Goal: Information Seeking & Learning: Learn about a topic

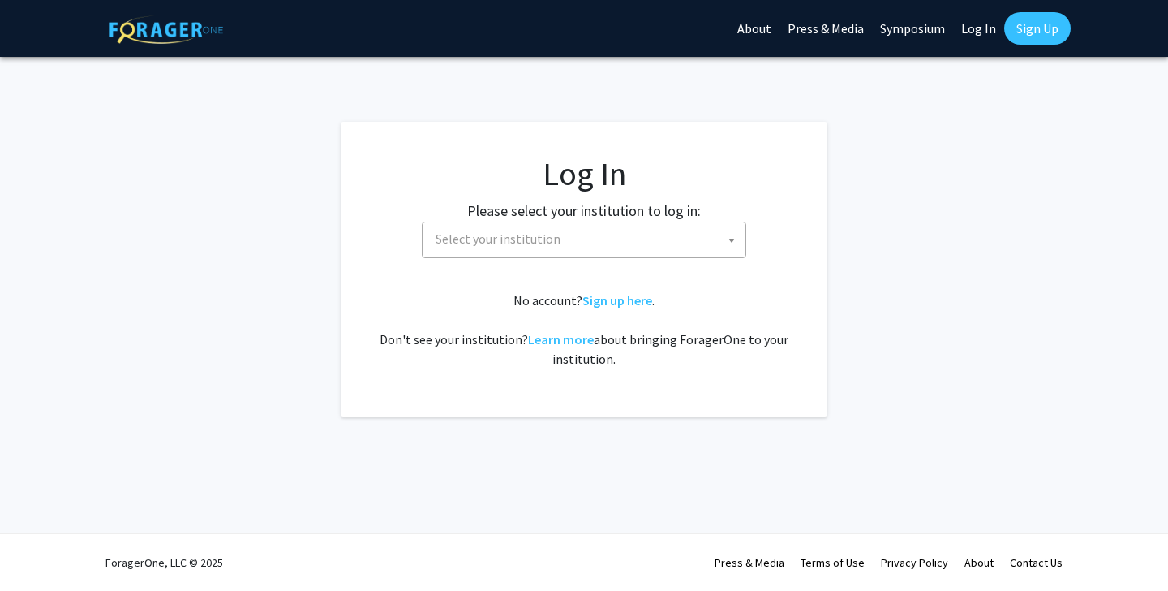
select select
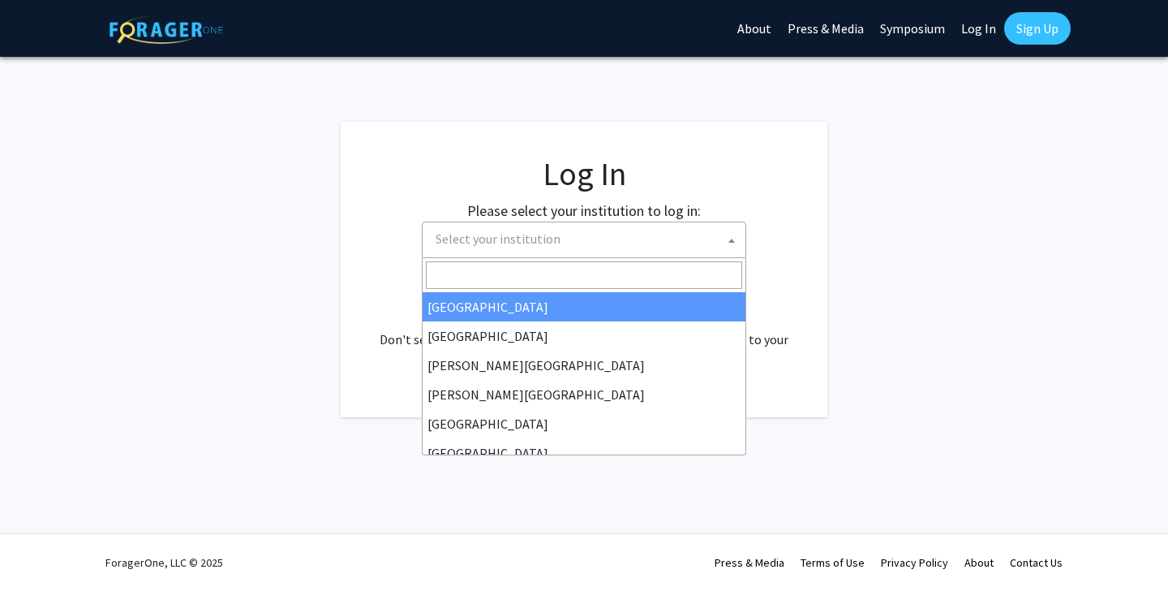
click at [644, 256] on span "Select your institution" at bounding box center [584, 239] width 324 height 37
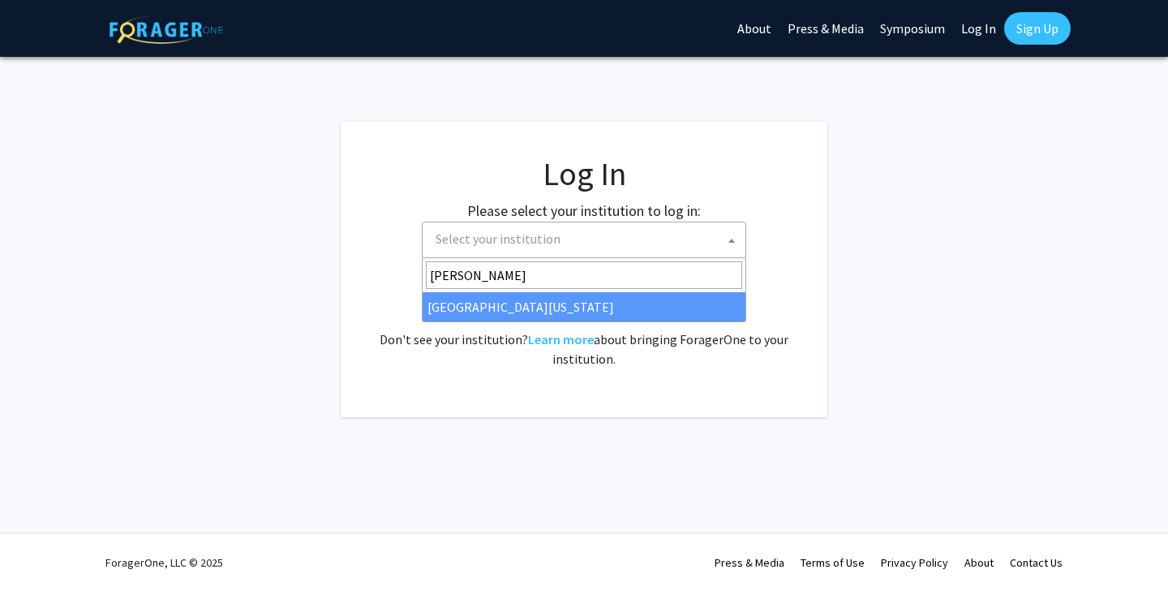
type input "ken"
select select "13"
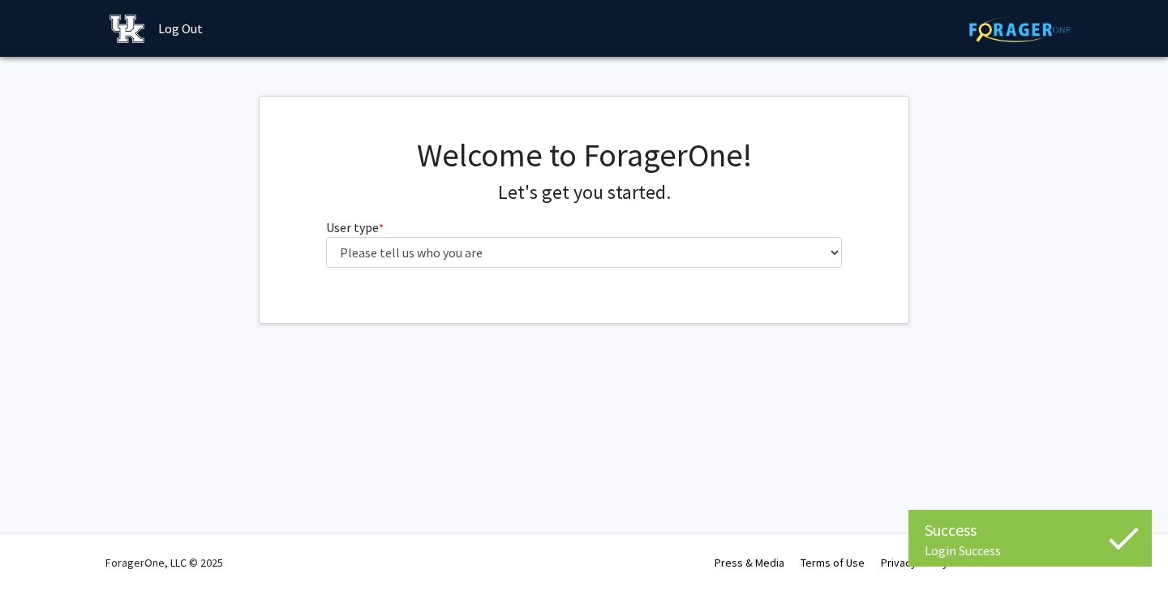
click at [714, 274] on div "Welcome to ForagerOne! Let's get you started. User type * required Please tell …" at bounding box center [584, 207] width 541 height 145
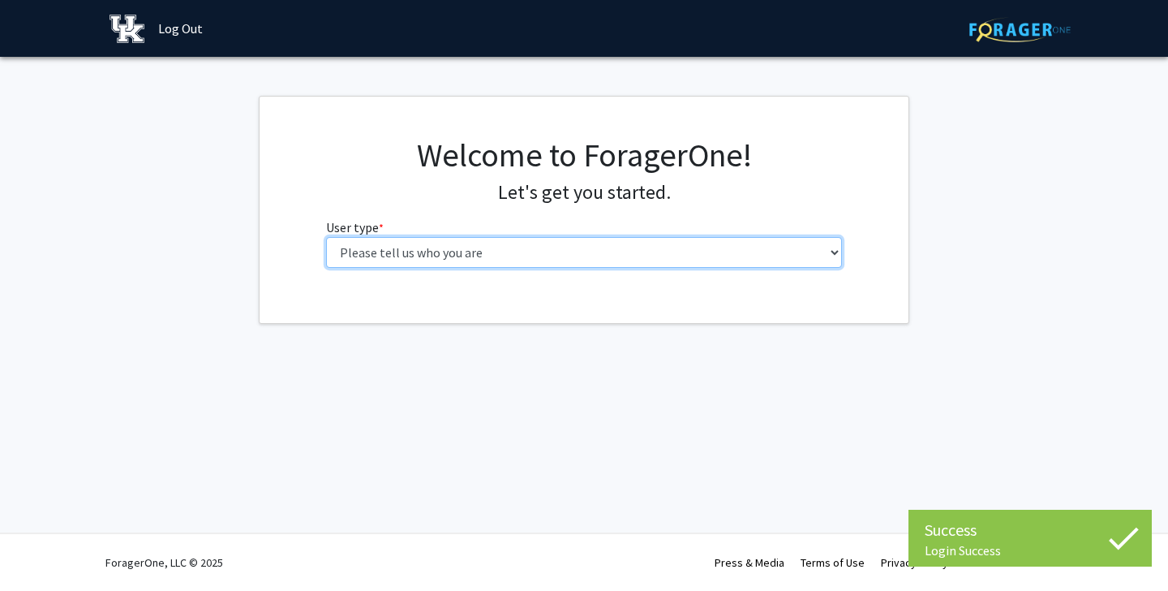
click at [707, 264] on select "Please tell us who you are Undergraduate Student Master's Student Doctoral Cand…" at bounding box center [584, 252] width 517 height 31
select select "1: undergrad"
click at [326, 237] on select "Please tell us who you are Undergraduate Student Master's Student Doctoral Cand…" at bounding box center [584, 252] width 517 height 31
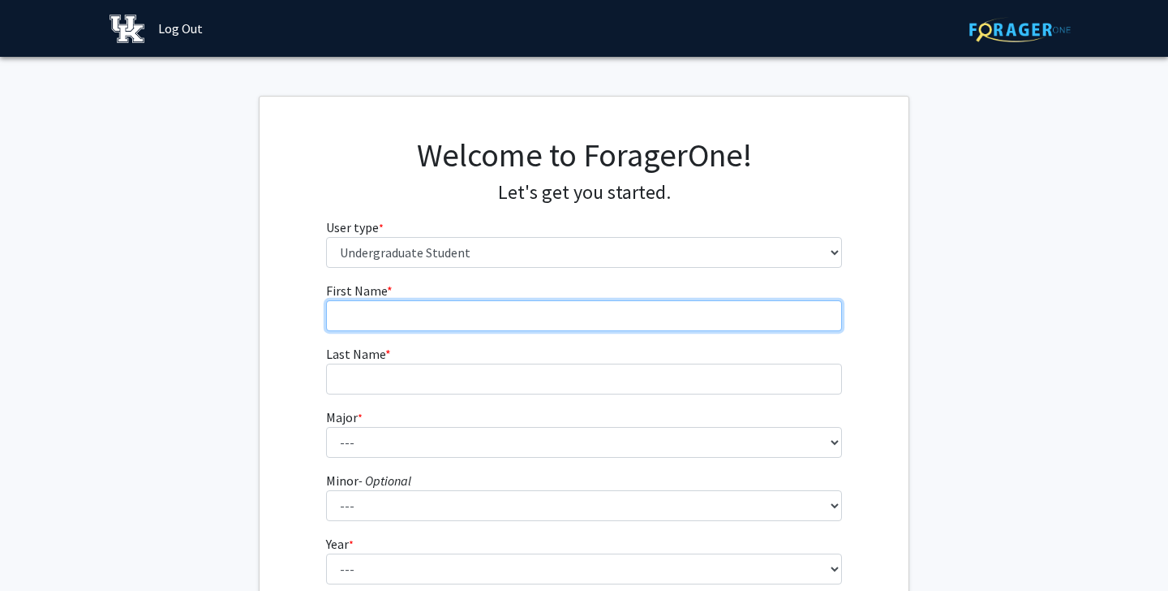
click at [563, 301] on input "First Name * required" at bounding box center [584, 315] width 517 height 31
type input "[PERSON_NAME]"
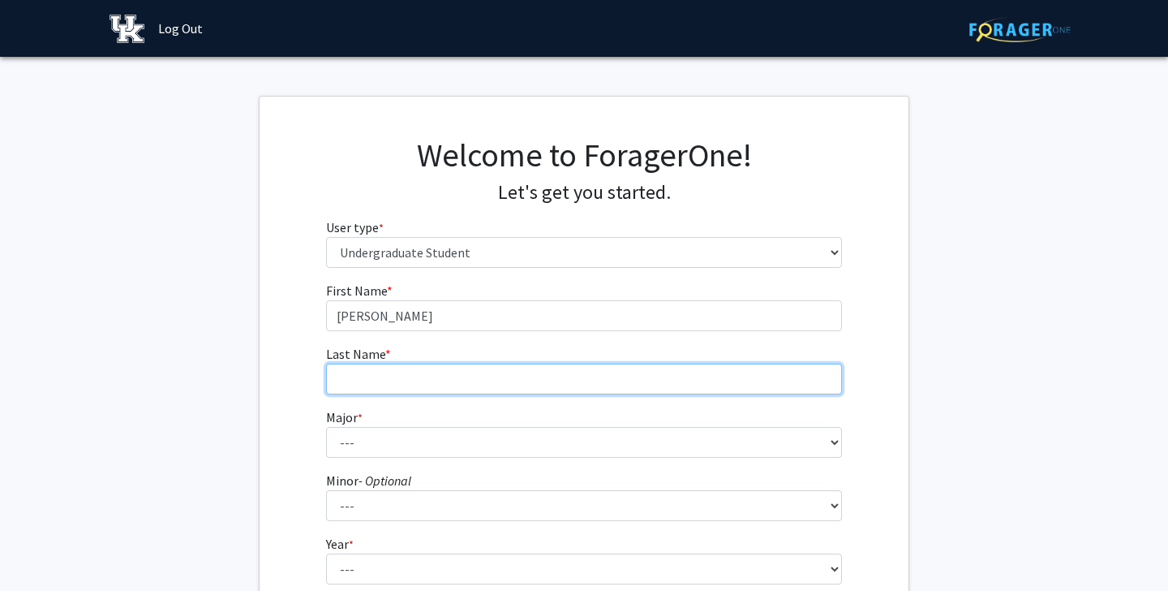
click at [432, 380] on input "Last Name * required" at bounding box center [584, 378] width 517 height 31
type input "[PERSON_NAME]"
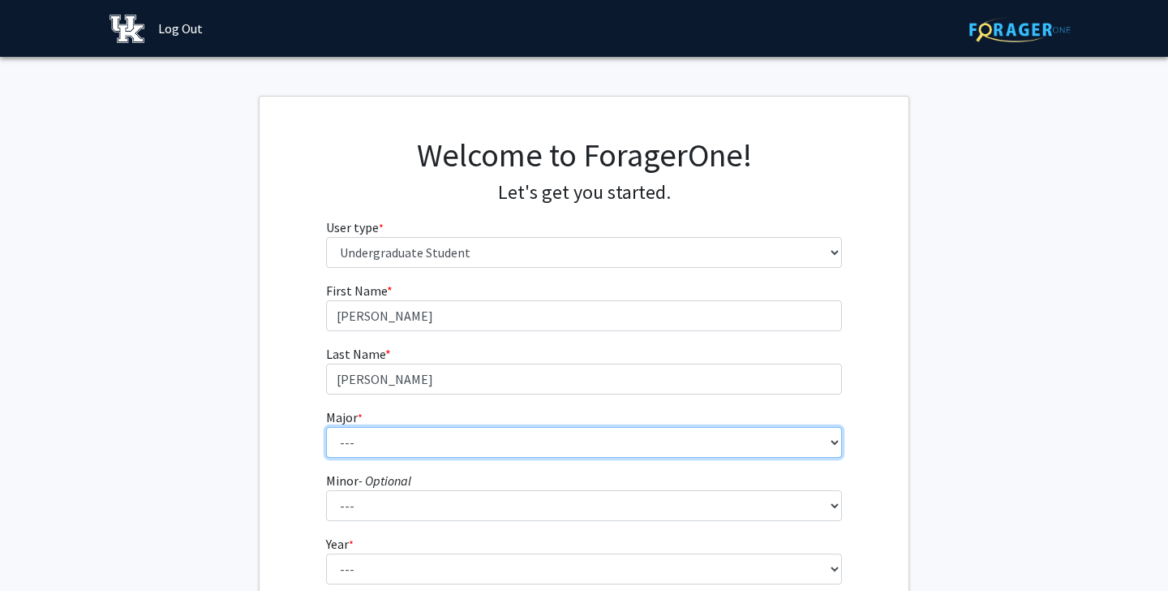
click at [372, 442] on select "--- Accounting Aerospace Engineering African American & Africana Studies Agricu…" at bounding box center [584, 442] width 517 height 31
select select "16: 853"
click at [326, 427] on select "--- Accounting Aerospace Engineering African American & Africana Studies Agricu…" at bounding box center [584, 442] width 517 height 31
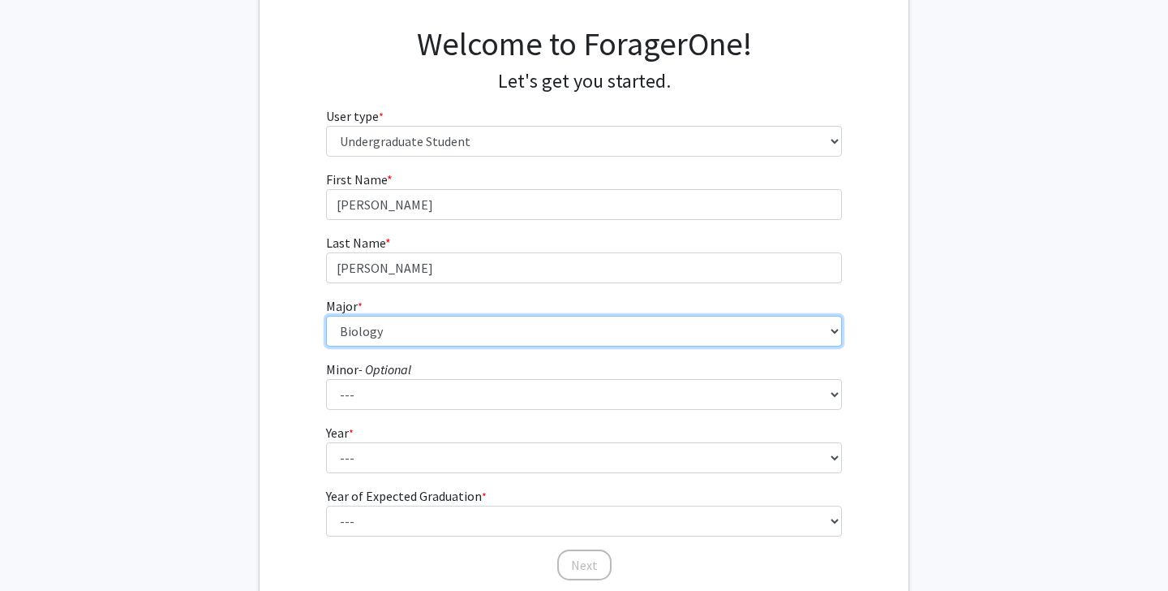
scroll to position [150, 0]
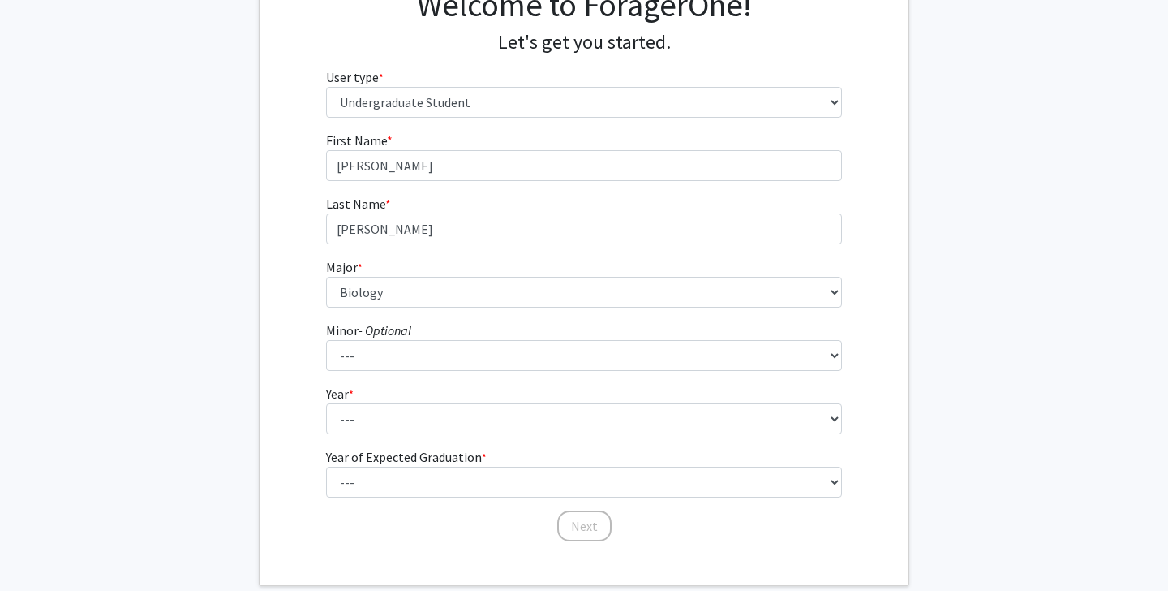
click at [384, 438] on form "First Name * required [PERSON_NAME] Last Name * required [PERSON_NAME] Major * …" at bounding box center [584, 329] width 517 height 396
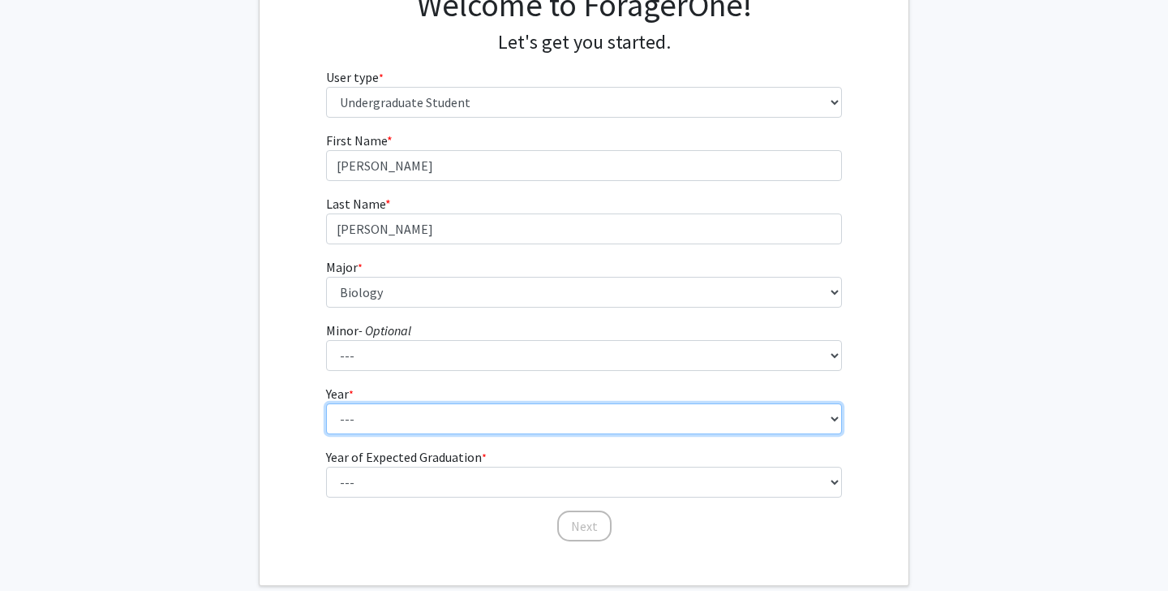
click at [386, 427] on select "--- First-year Sophomore Junior Senior Postbaccalaureate Certificate" at bounding box center [584, 418] width 517 height 31
select select "3: junior"
click at [326, 403] on select "--- First-year Sophomore Junior Senior Postbaccalaureate Certificate" at bounding box center [584, 418] width 517 height 31
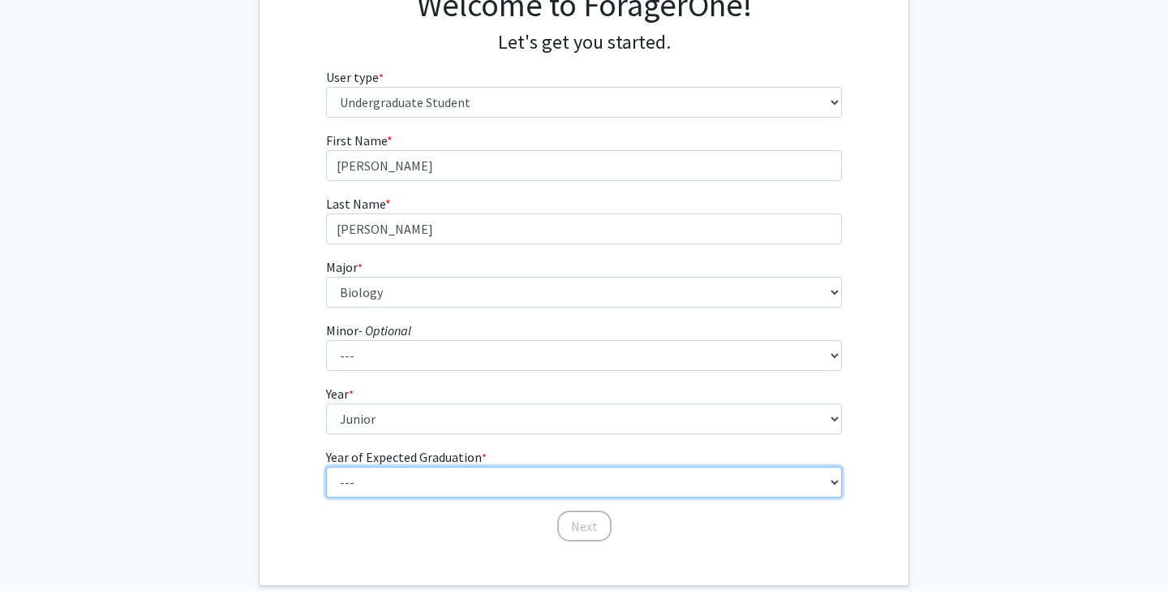
click at [394, 481] on select "--- 2025 2026 2027 2028 2029 2030 2031 2032 2033 2034" at bounding box center [584, 481] width 517 height 31
select select "3: 2027"
click at [326, 466] on select "--- 2025 2026 2027 2028 2029 2030 2031 2032 2033 2034" at bounding box center [584, 481] width 517 height 31
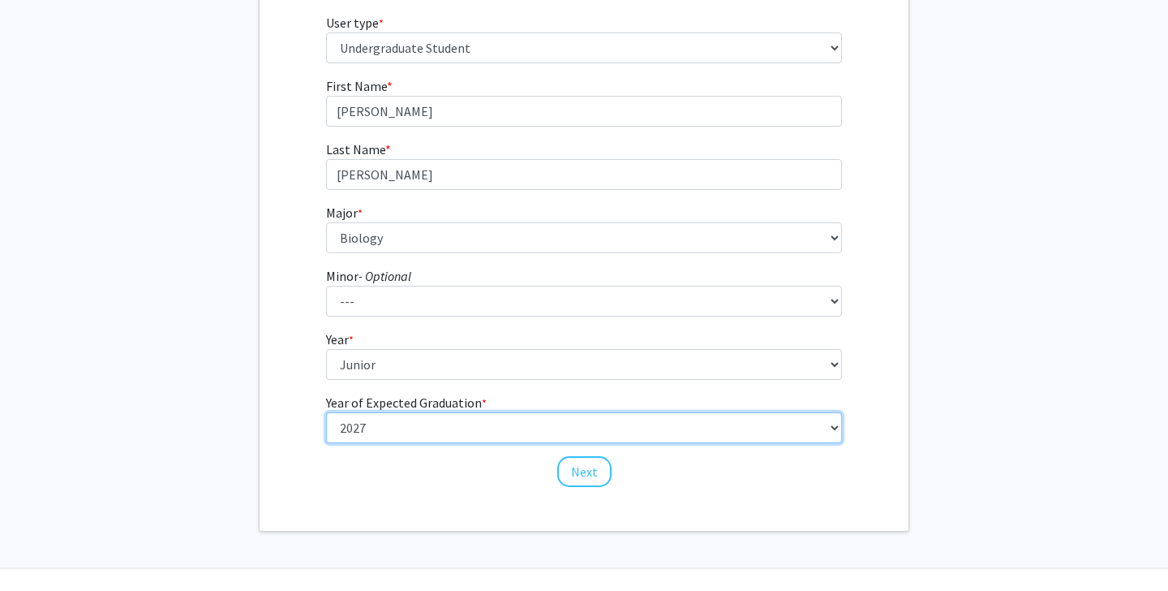
scroll to position [208, 0]
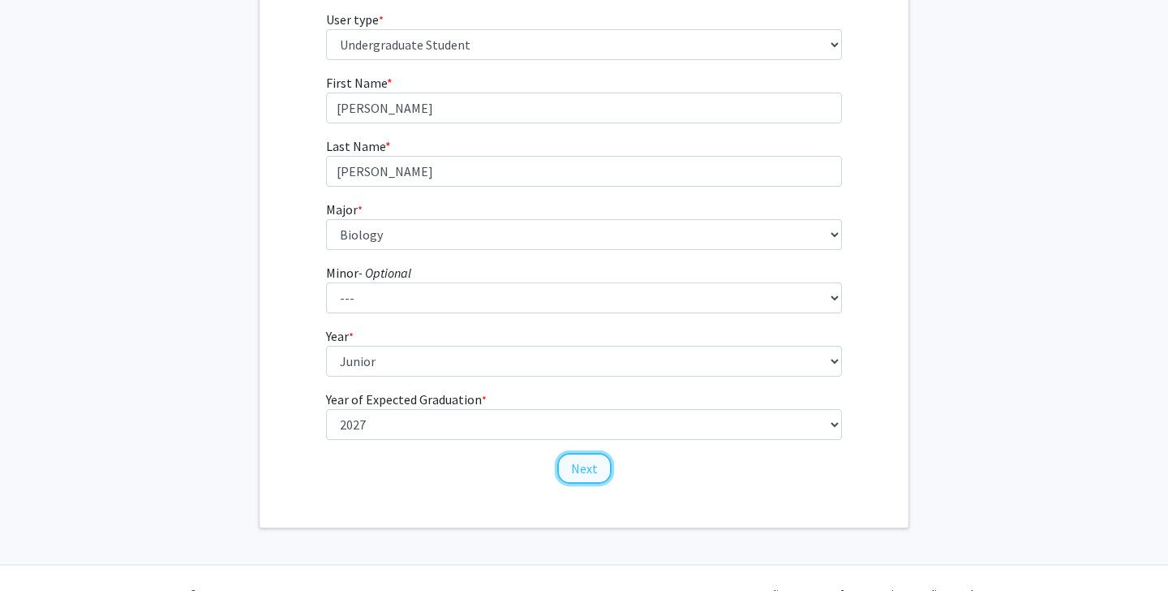
click at [604, 475] on button "Next" at bounding box center [584, 468] width 54 height 31
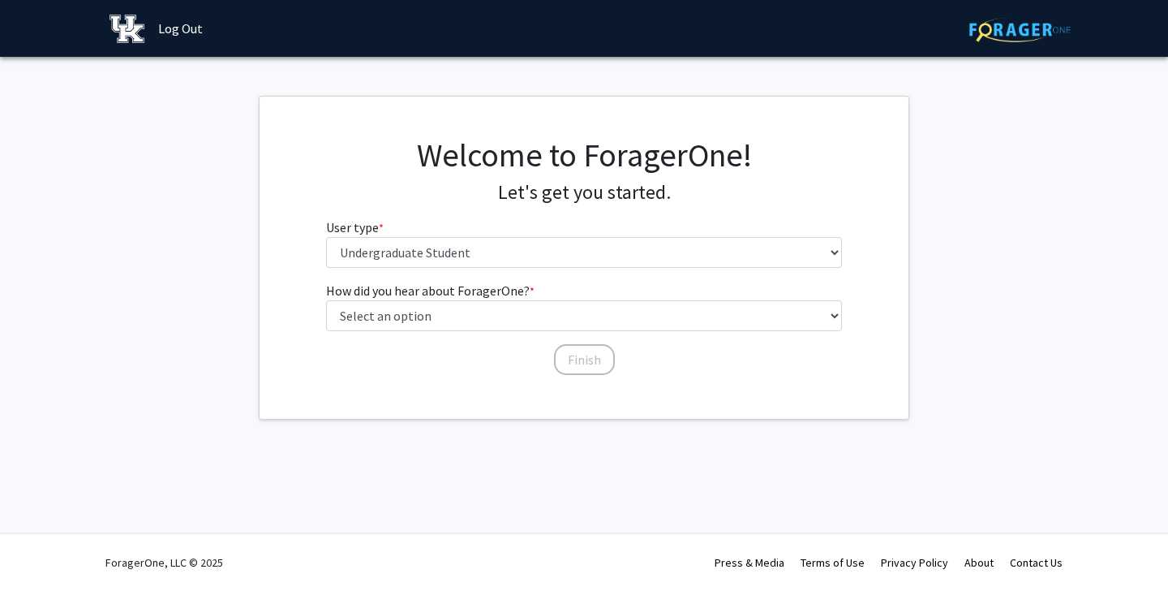
scroll to position [0, 0]
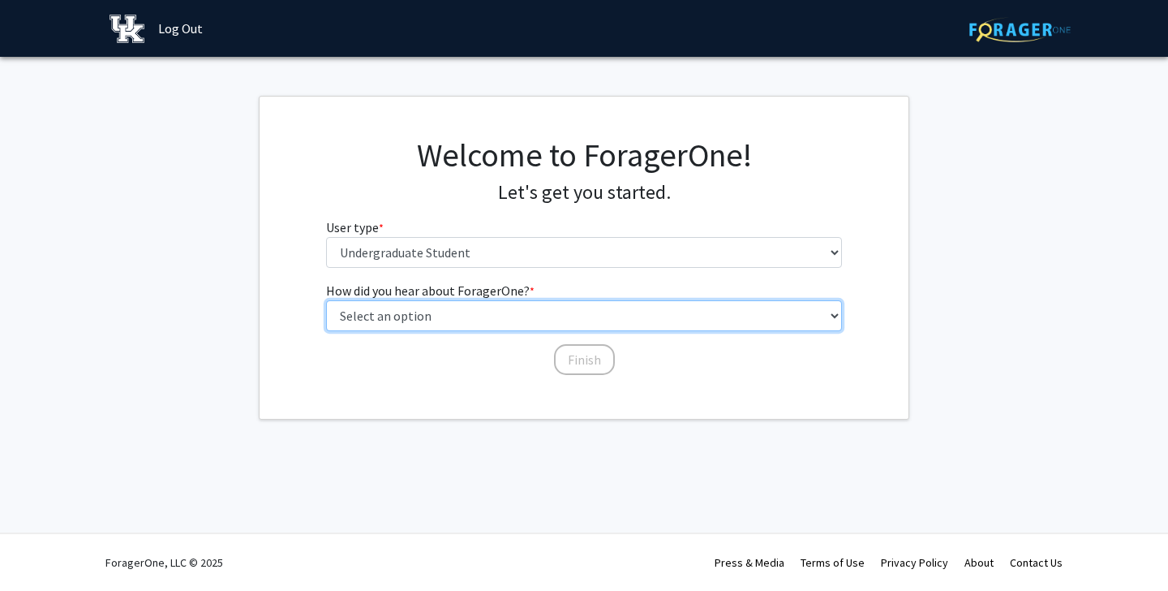
click at [460, 311] on select "Select an option Peer/student recommendation Faculty/staff recommendation Unive…" at bounding box center [584, 315] width 517 height 31
select select "3: university_website"
click at [326, 300] on select "Select an option Peer/student recommendation Faculty/staff recommendation Unive…" at bounding box center [584, 315] width 517 height 31
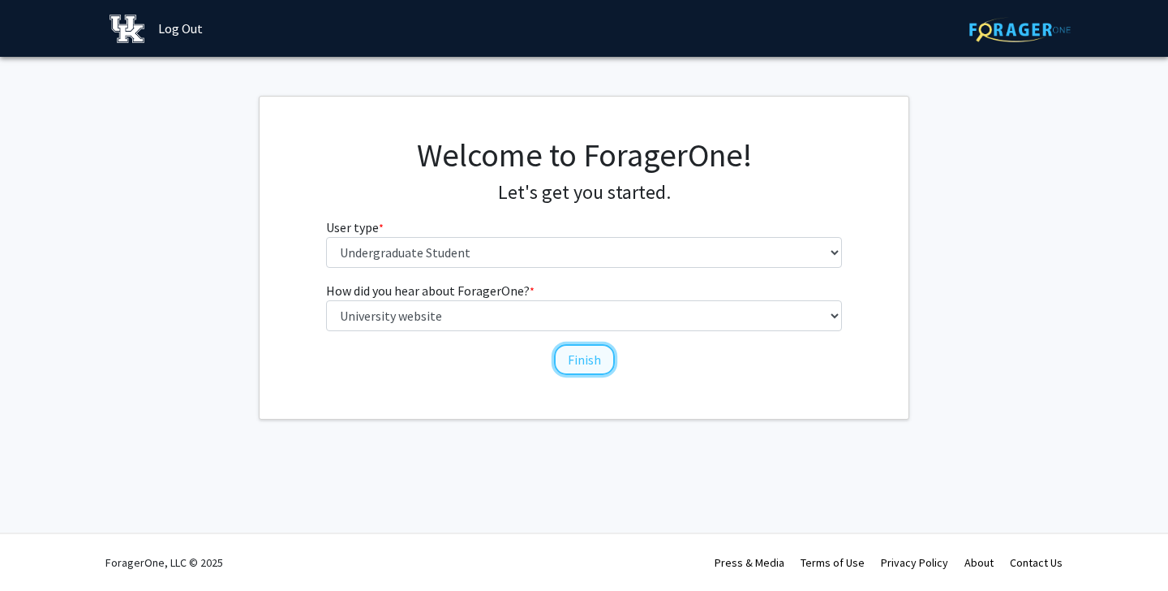
click at [573, 367] on button "Finish" at bounding box center [584, 359] width 61 height 31
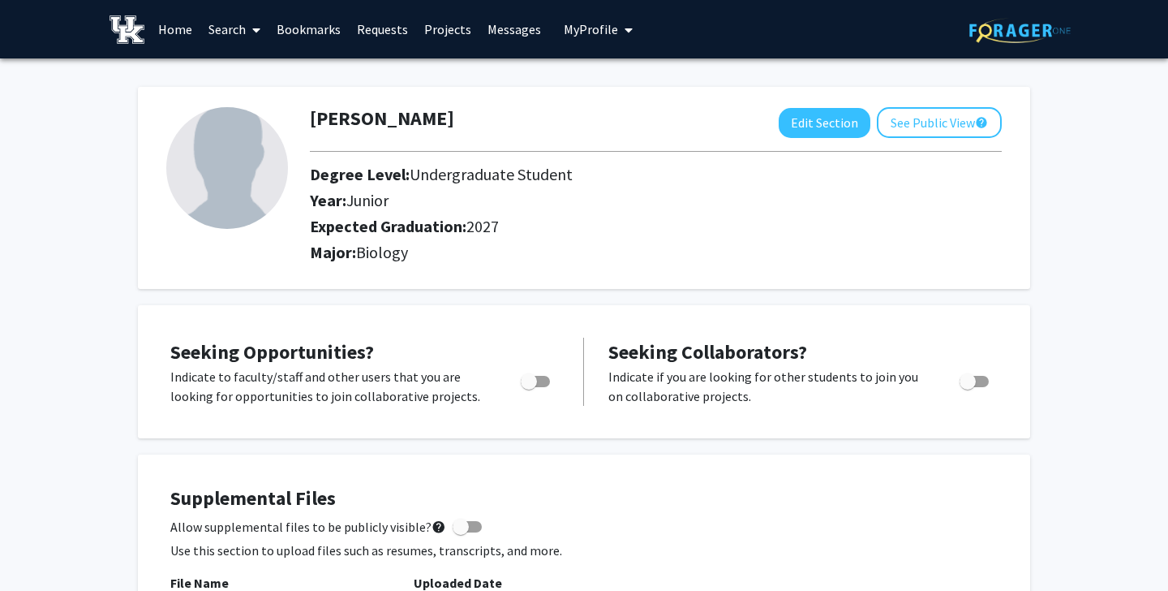
click at [533, 380] on span "Toggle" at bounding box center [529, 381] width 16 height 16
click at [529, 387] on input "Are you actively seeking opportunities?" at bounding box center [528, 387] width 1 height 1
checkbox input "true"
click at [230, 16] on link "Search" at bounding box center [234, 29] width 68 height 57
click at [178, 27] on link "Home" at bounding box center [175, 29] width 50 height 57
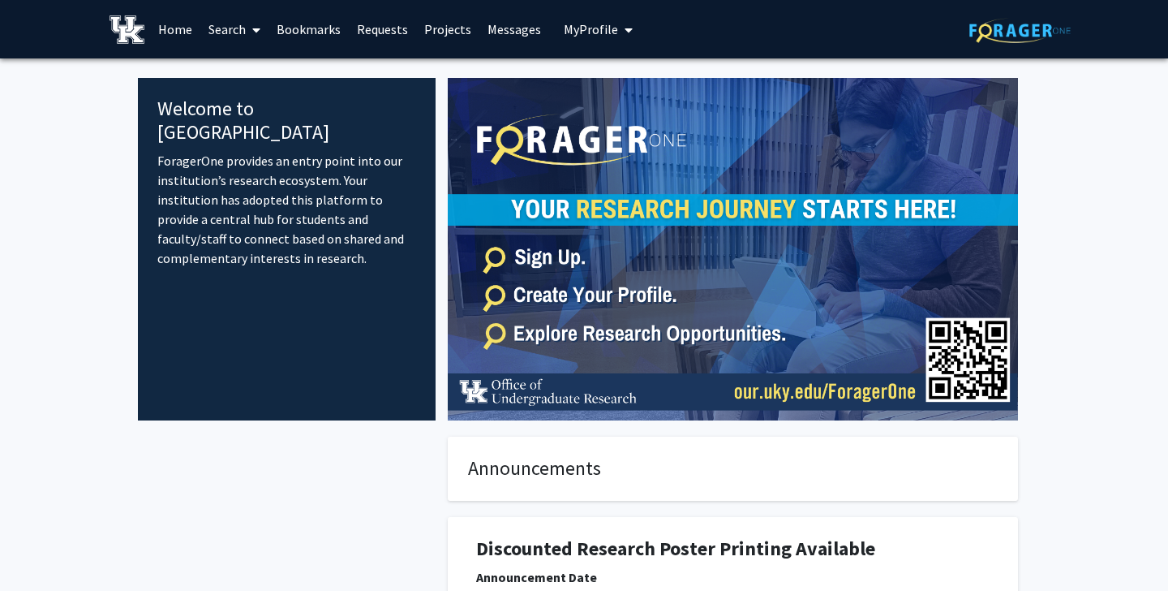
click at [237, 23] on link "Search" at bounding box center [234, 29] width 68 height 57
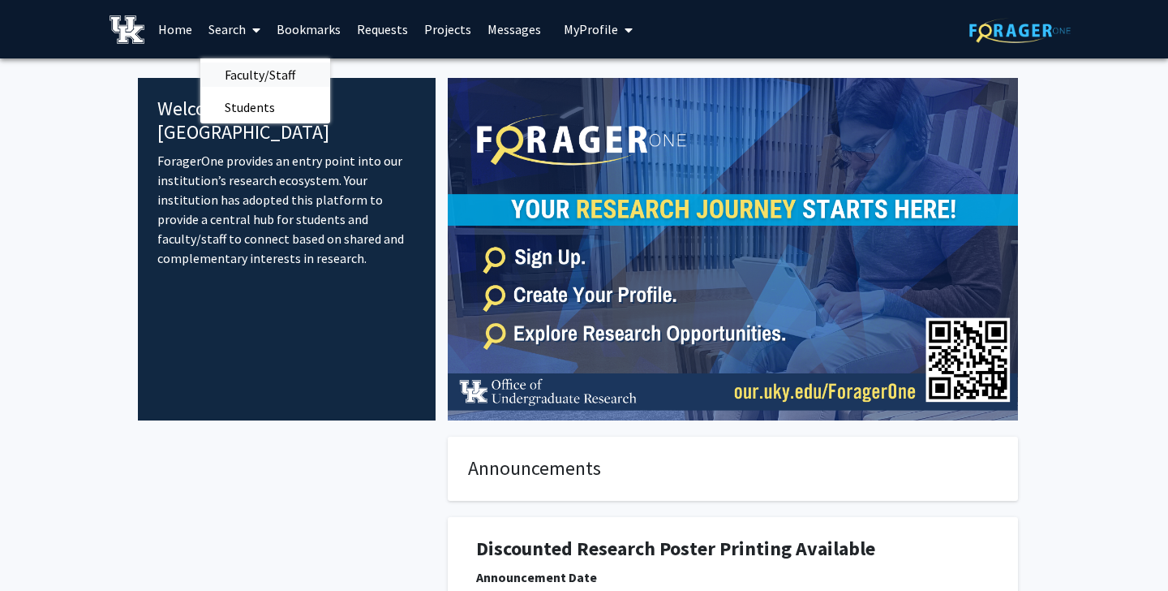
click at [246, 70] on span "Faculty/Staff" at bounding box center [259, 74] width 119 height 32
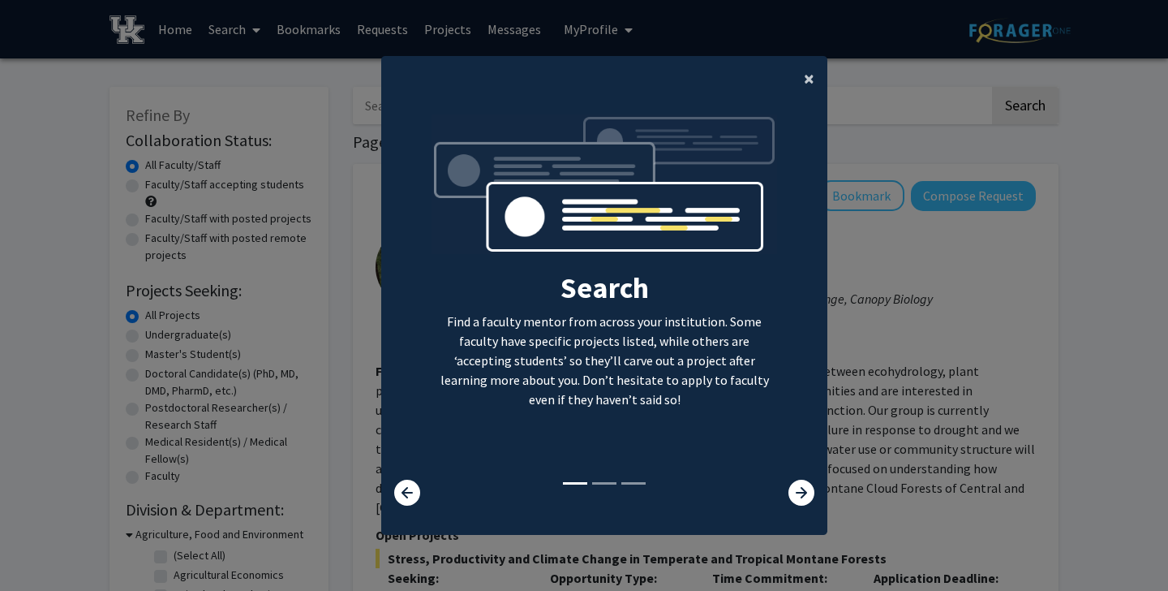
click at [802, 78] on button "×" at bounding box center [809, 78] width 37 height 45
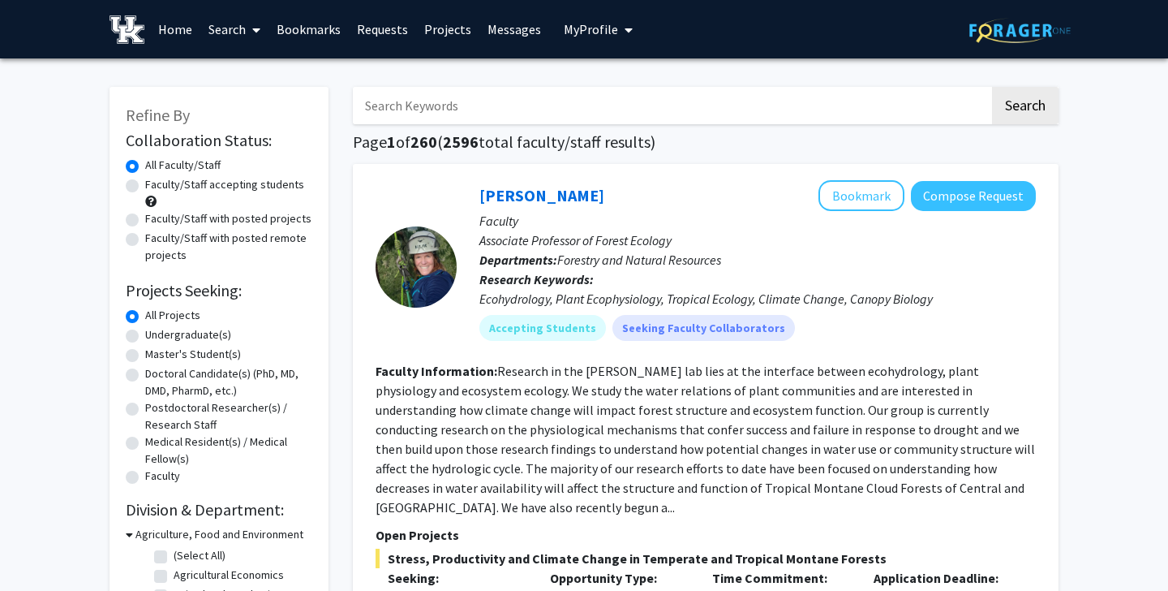
click at [801, 88] on input "Search Keywords" at bounding box center [671, 105] width 637 height 37
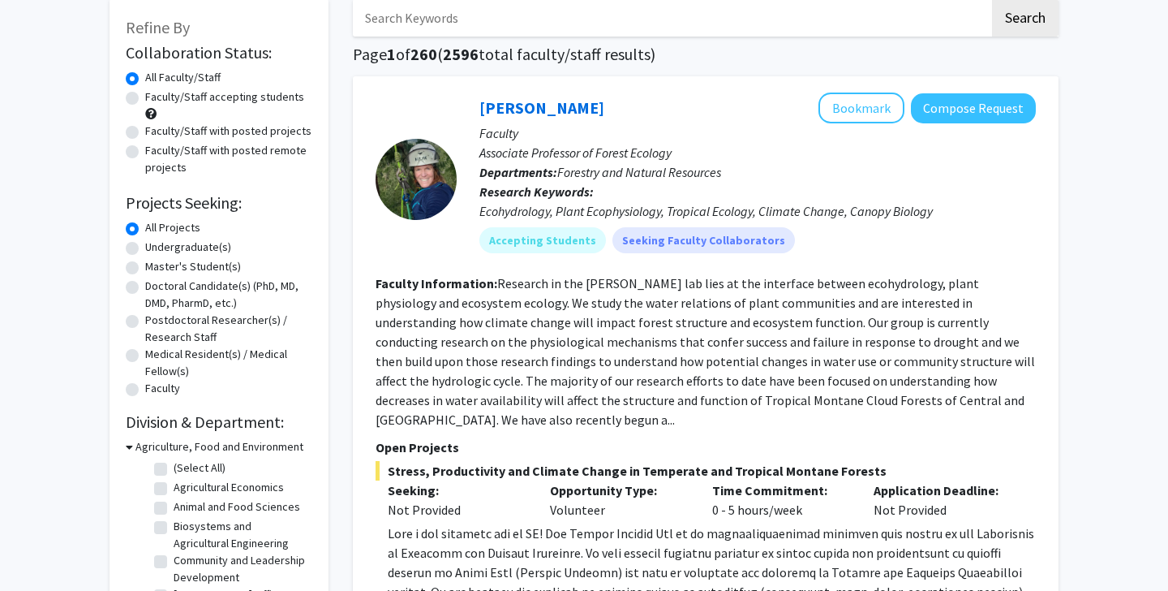
scroll to position [83, 0]
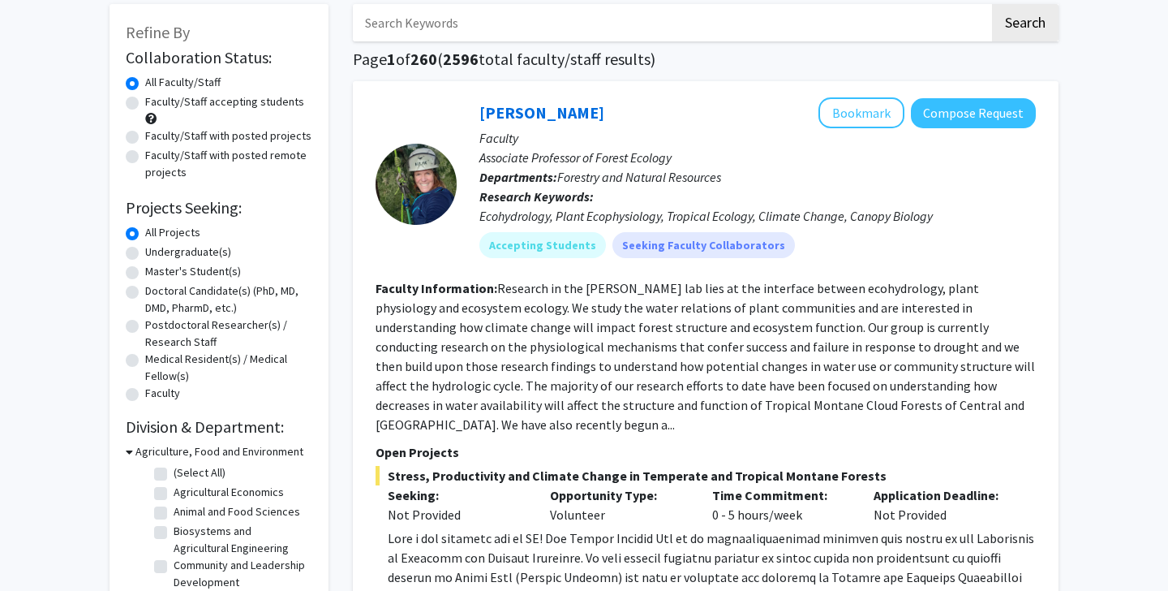
click at [145, 256] on label "Undergraduate(s)" at bounding box center [188, 251] width 86 height 17
click at [145, 254] on input "Undergraduate(s)" at bounding box center [150, 248] width 11 height 11
radio input "true"
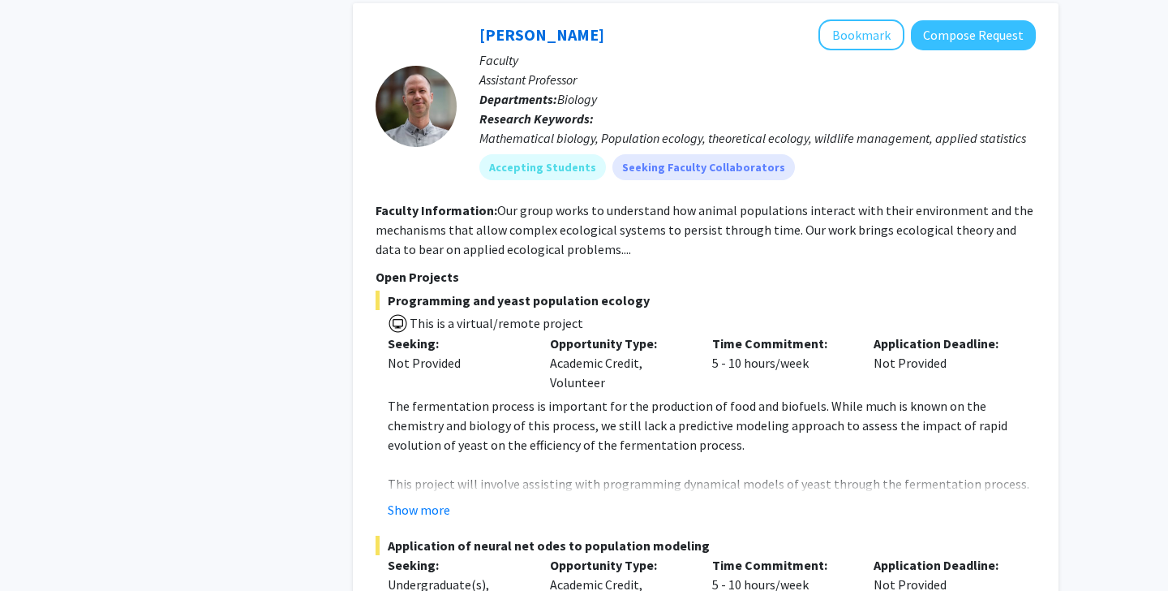
scroll to position [1021, 0]
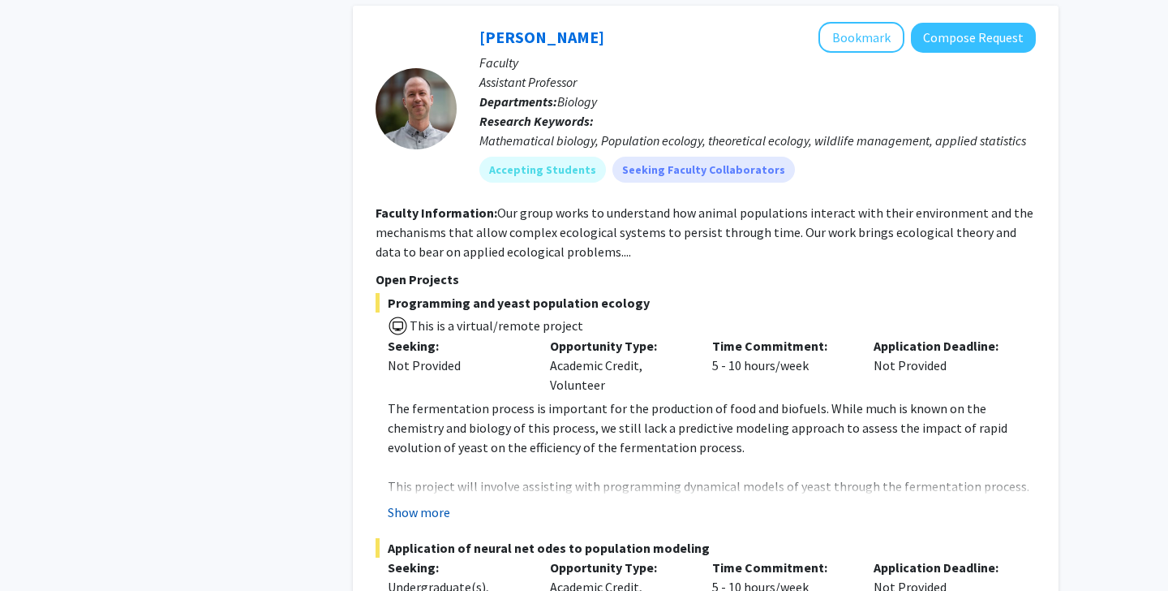
click at [431, 502] on button "Show more" at bounding box center [419, 511] width 62 height 19
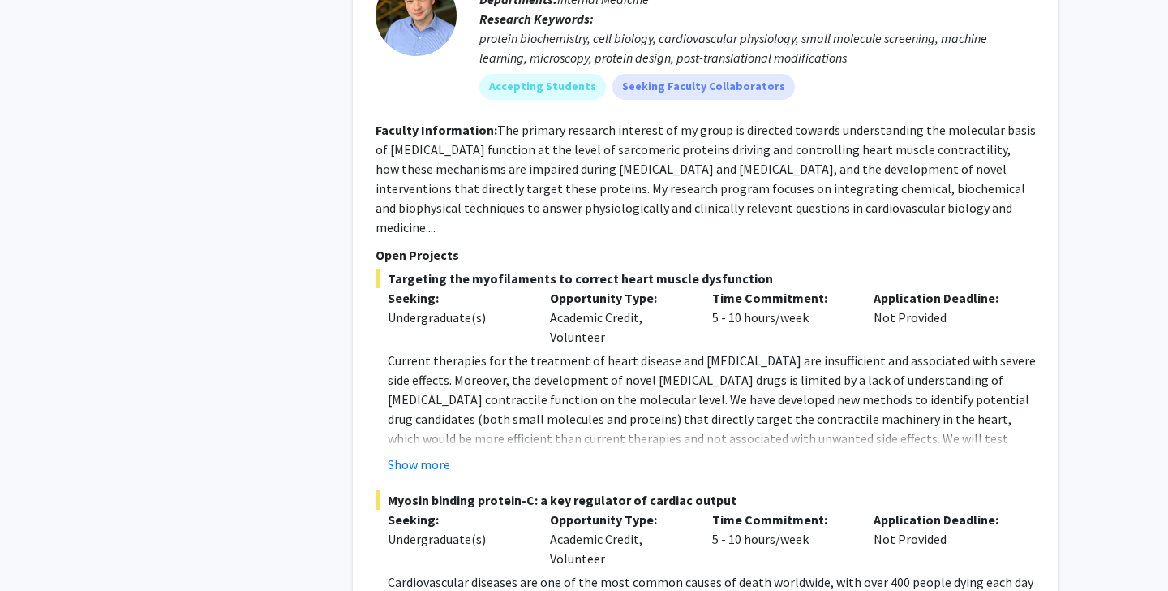
scroll to position [3294, 0]
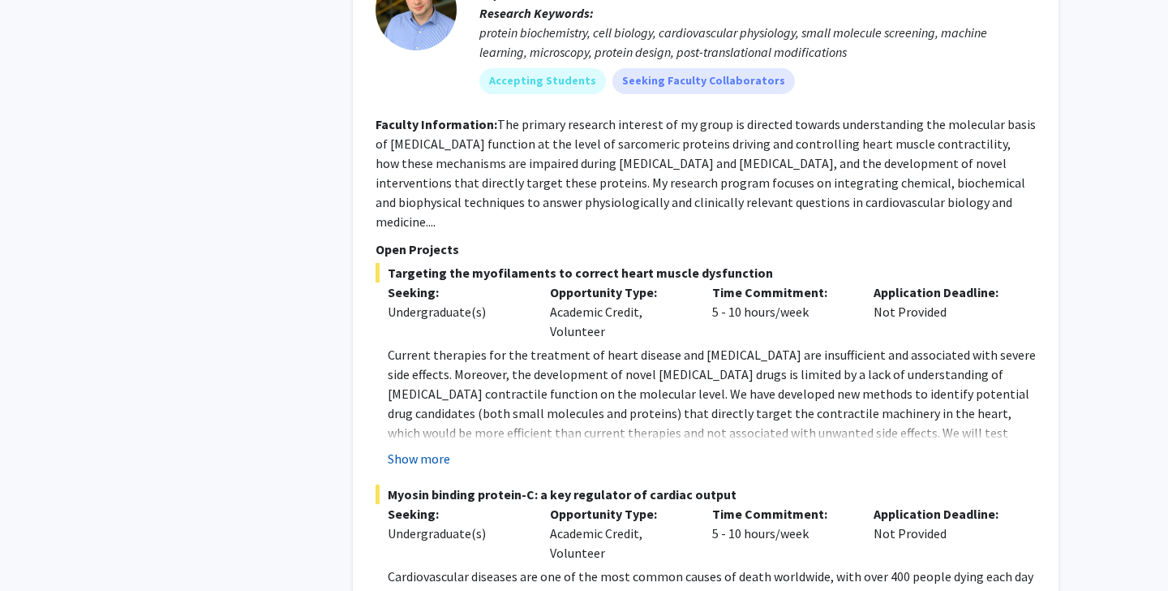
click at [435, 449] on button "Show more" at bounding box center [419, 458] width 62 height 19
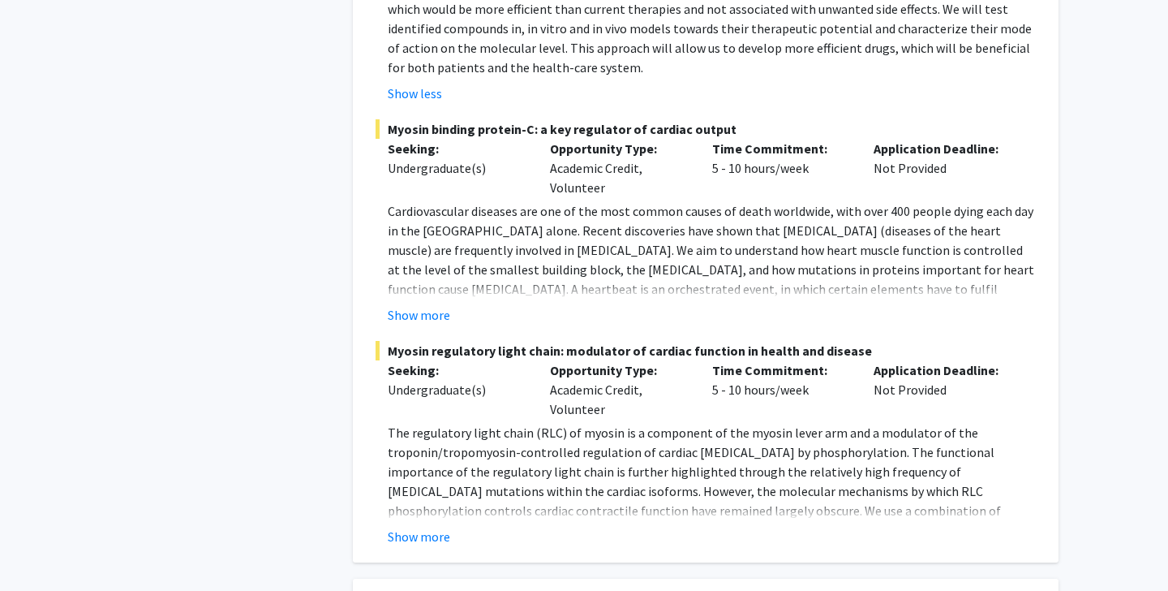
scroll to position [3720, 0]
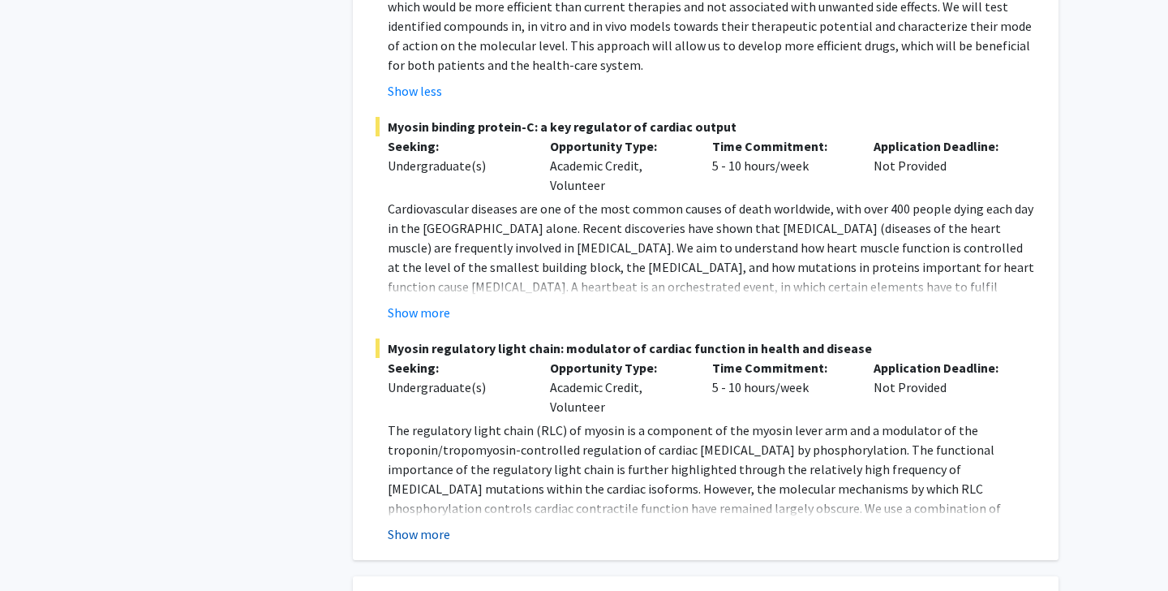
click at [409, 524] on button "Show more" at bounding box center [419, 533] width 62 height 19
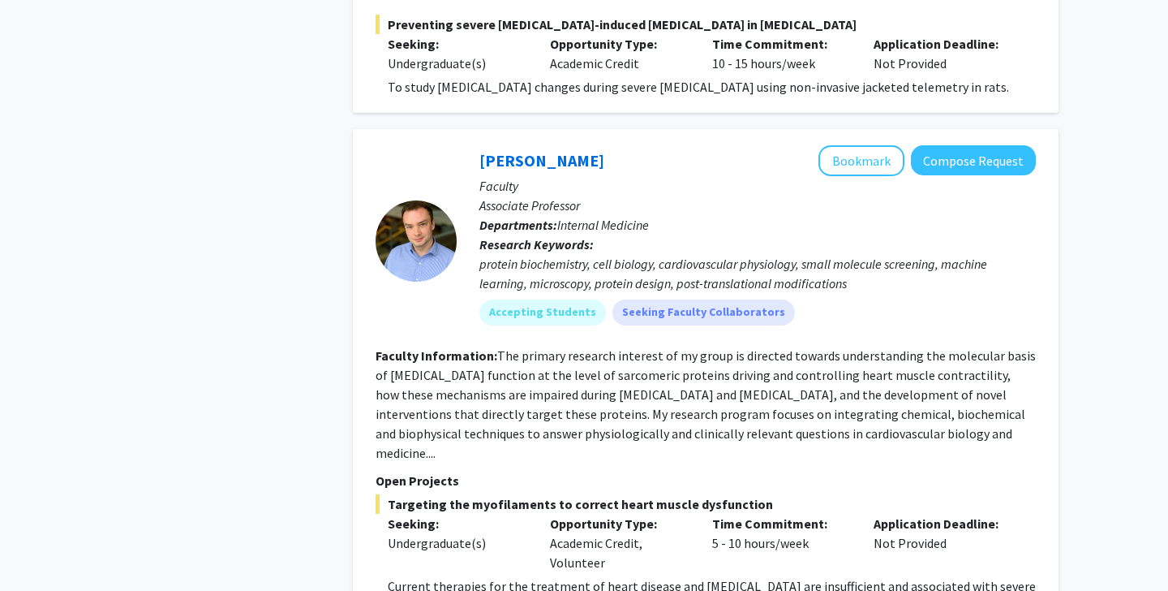
scroll to position [3062, 0]
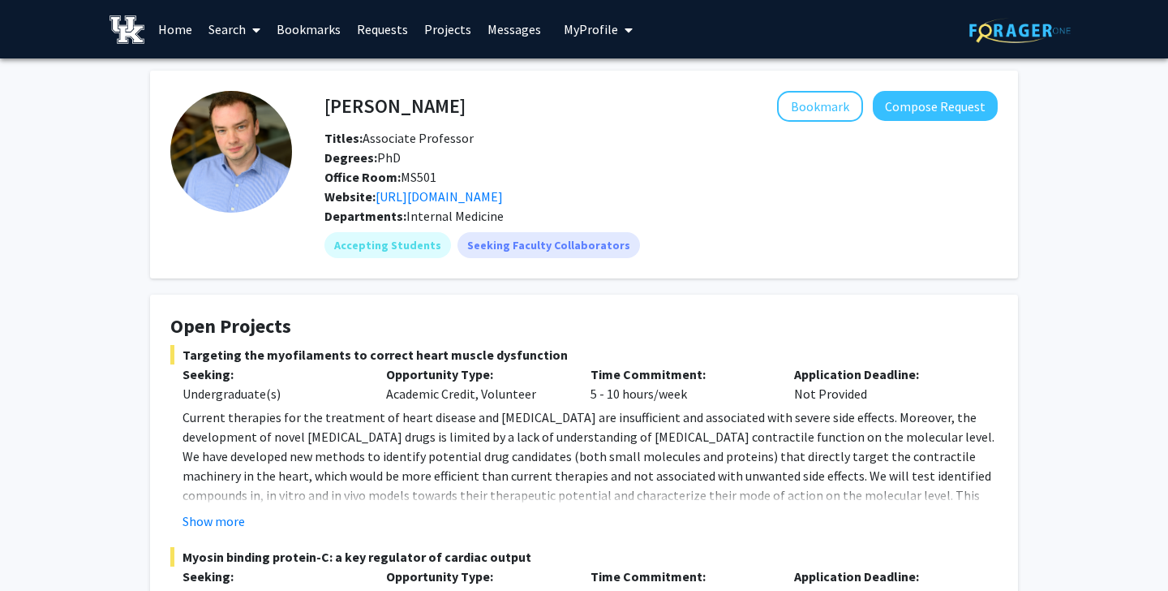
drag, startPoint x: 324, startPoint y: 98, endPoint x: 501, endPoint y: 122, distance: 178.5
click at [501, 122] on div "Thomas Kampourakis Bookmark Compose Request Titles: Associate Professor Degrees…" at bounding box center [661, 148] width 698 height 115
copy div "Thomas Kampourakis Bookmark"
click at [613, 319] on h4 "Open Projects" at bounding box center [583, 327] width 827 height 24
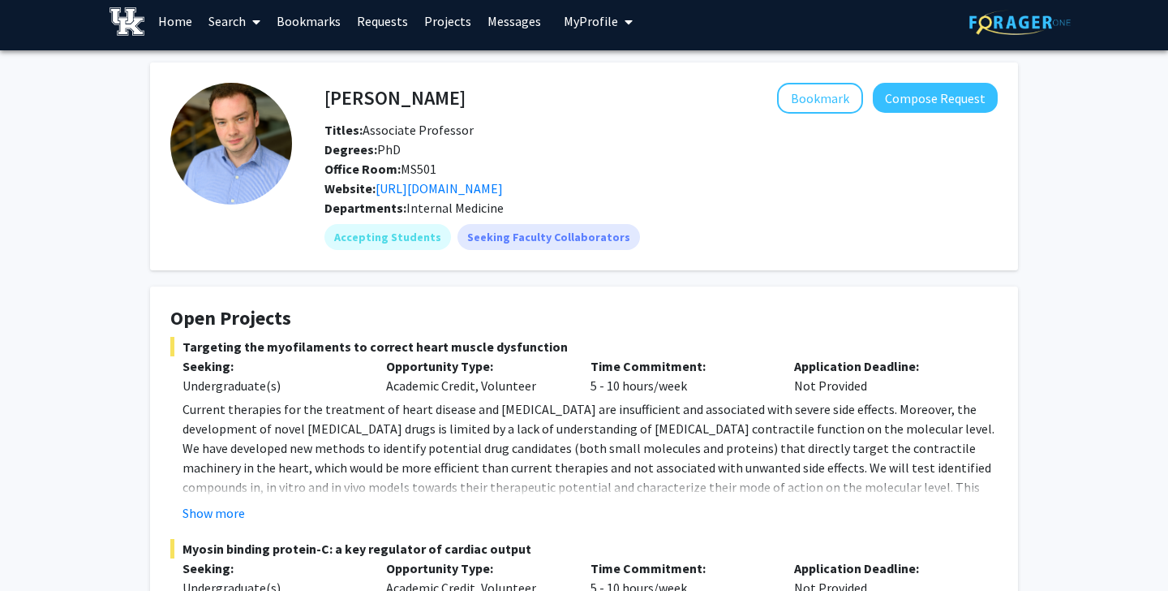
scroll to position [10, 0]
